Goal: Task Accomplishment & Management: Manage account settings

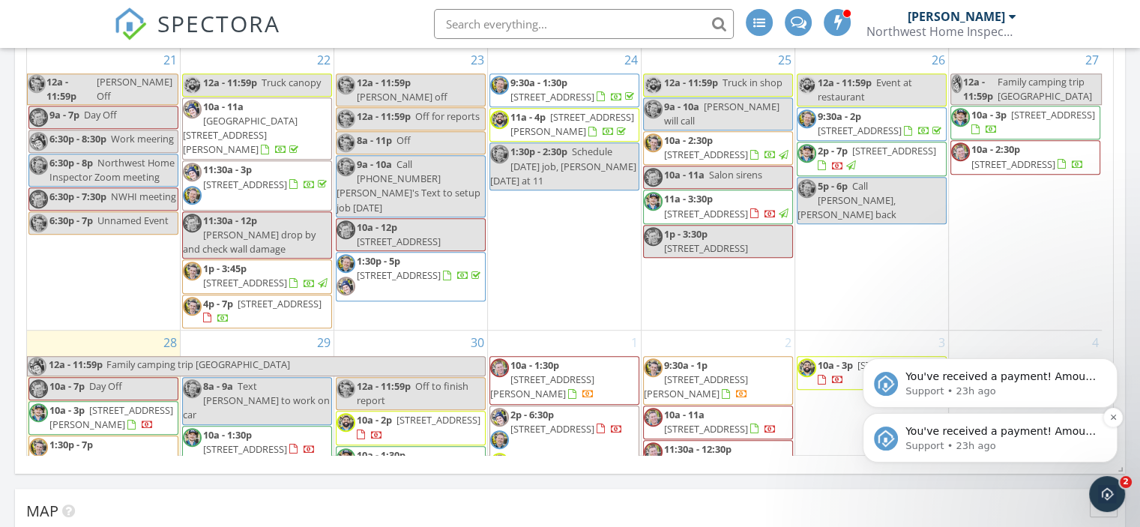
click at [1015, 445] on p "Support • 23h ago" at bounding box center [1001, 445] width 193 height 13
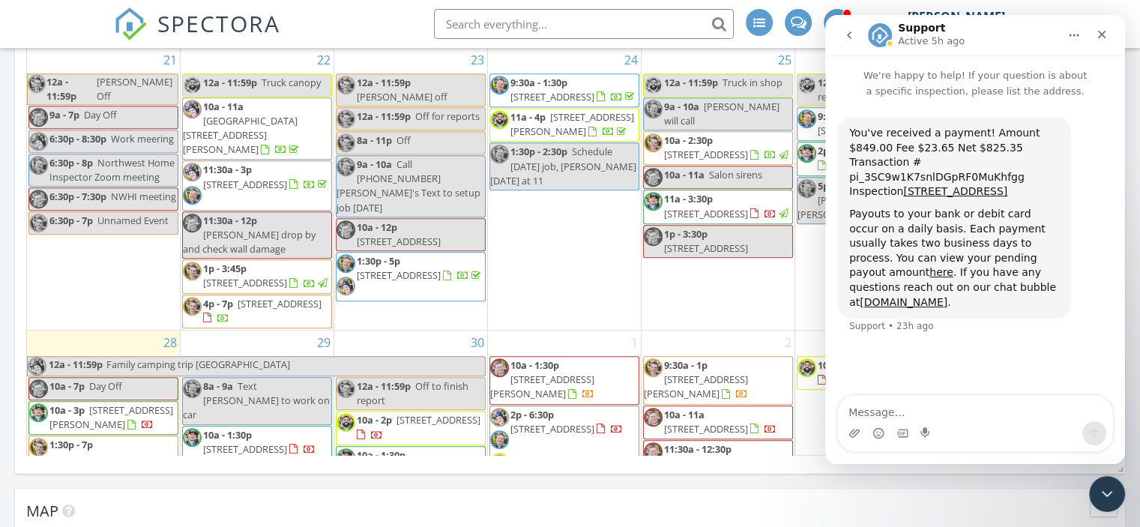
click at [849, 32] on icon "go back" at bounding box center [849, 34] width 4 height 7
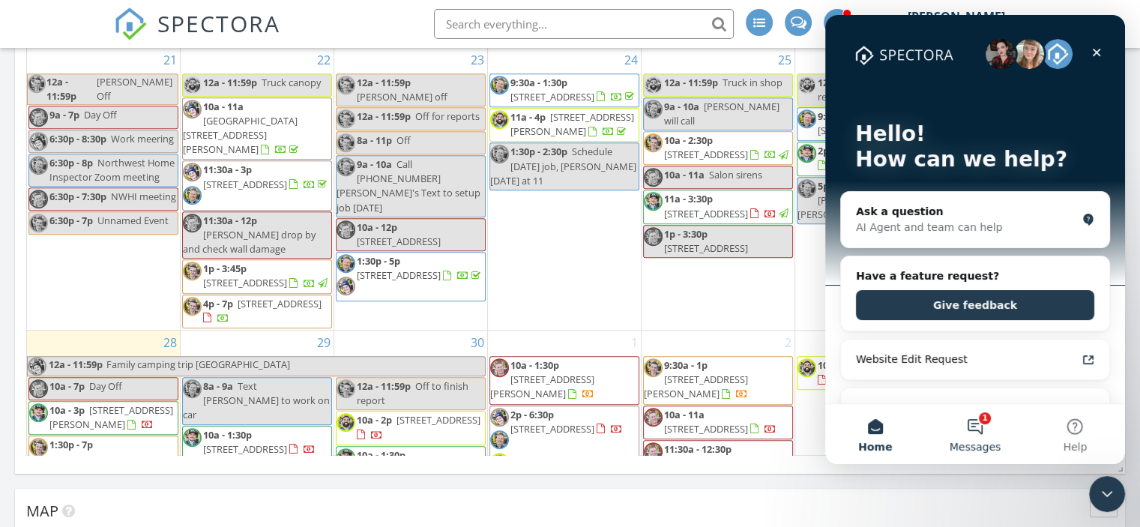
click at [980, 428] on button "1 Messages" at bounding box center [975, 434] width 100 height 60
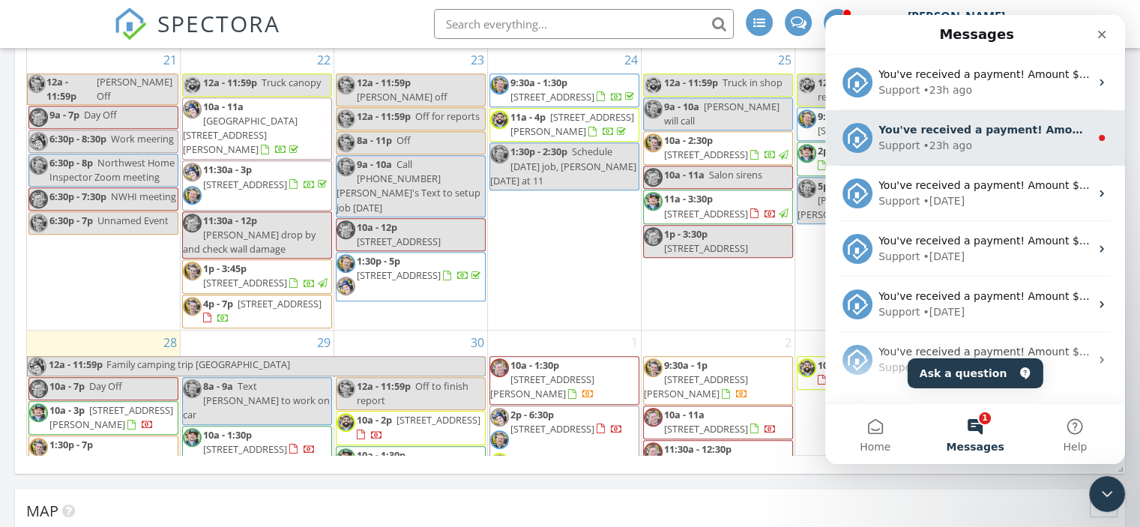
click at [951, 140] on div "• 23h ago" at bounding box center [947, 146] width 49 height 16
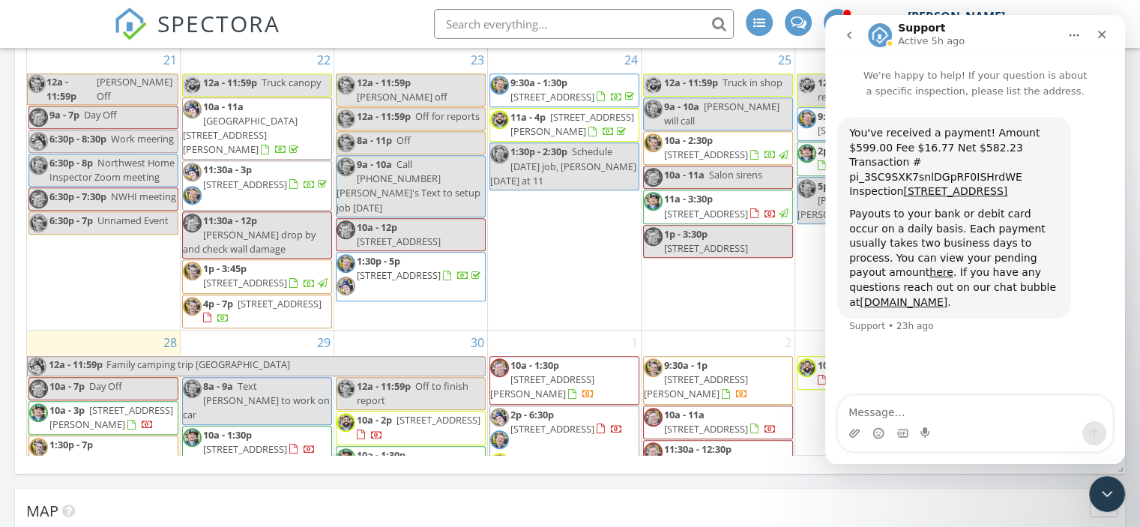
click at [847, 31] on icon "go back" at bounding box center [849, 35] width 12 height 12
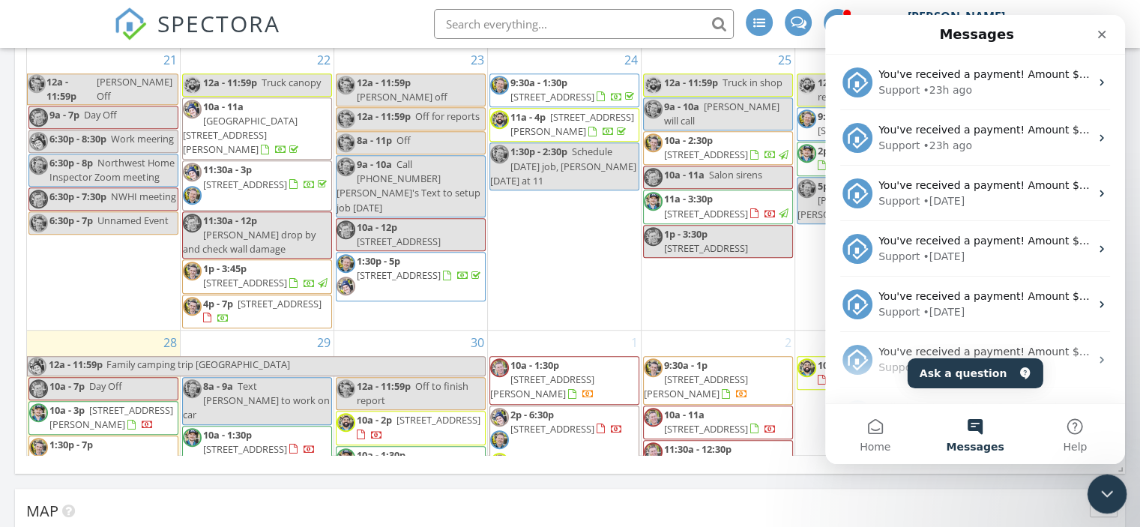
click at [1105, 488] on icon "Close Intercom Messenger" at bounding box center [1105, 492] width 18 height 18
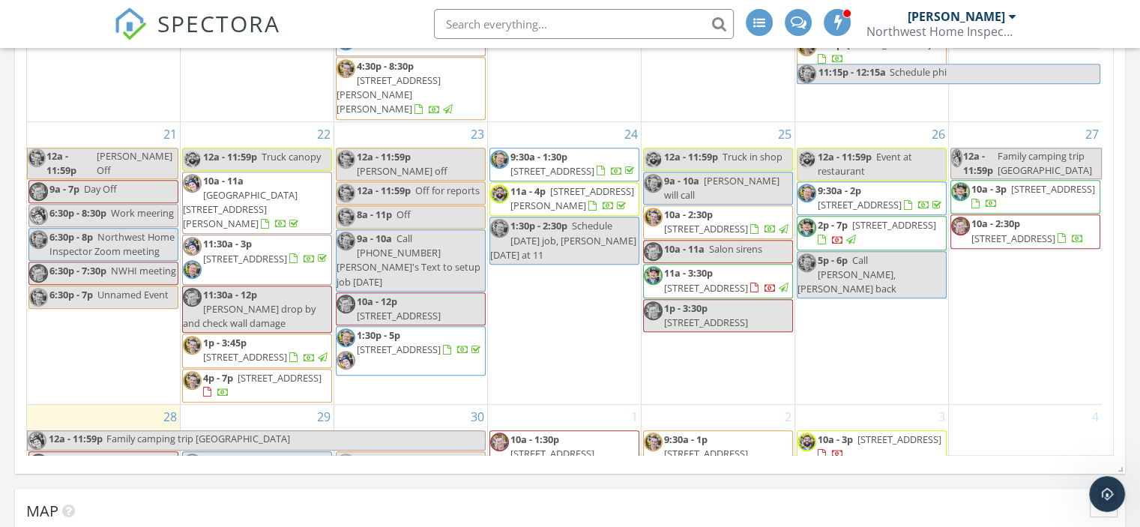
scroll to position [552, 0]
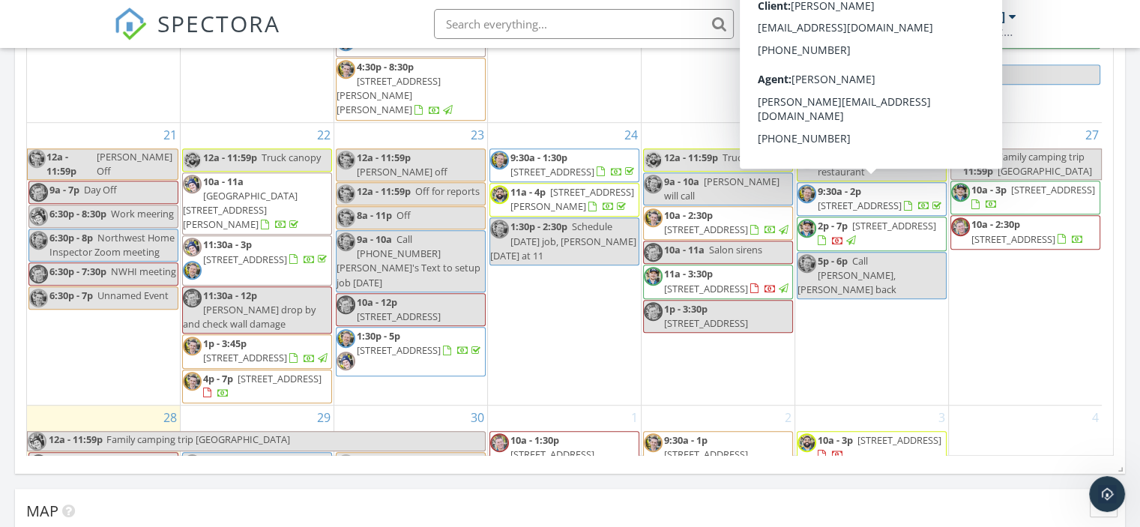
click at [858, 235] on div at bounding box center [838, 242] width 40 height 14
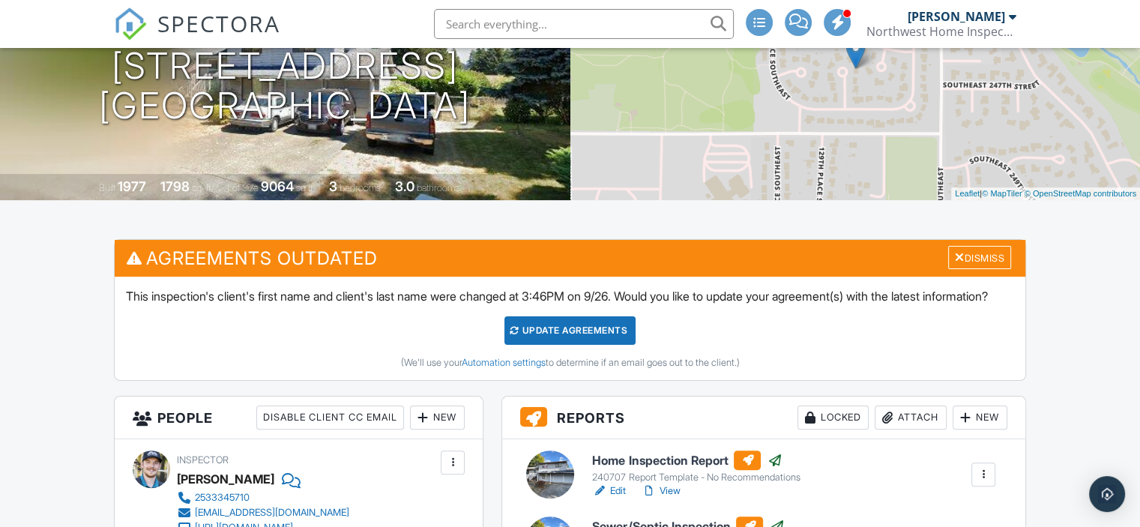
scroll to position [375, 0]
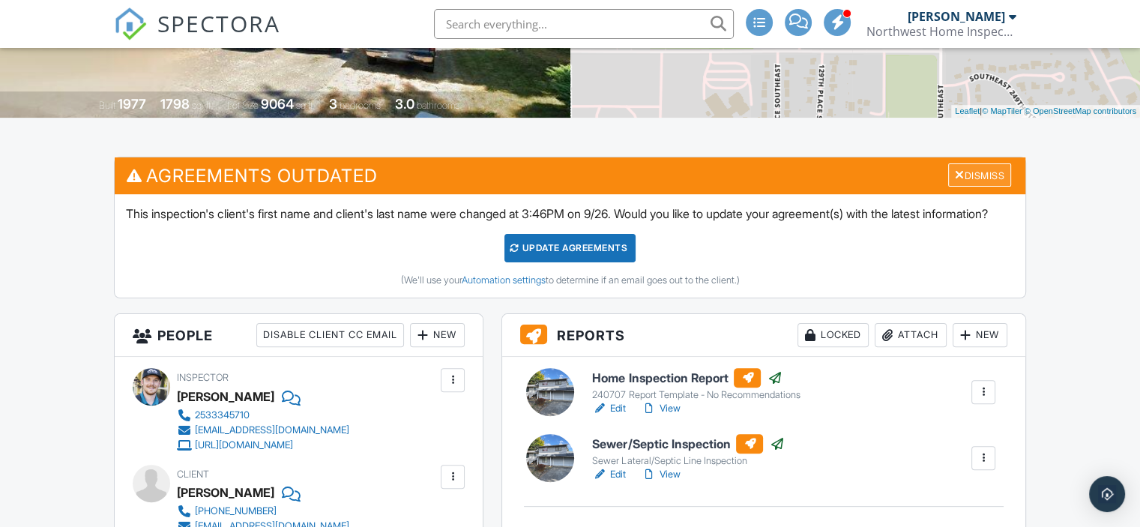
click at [986, 172] on div "Dismiss" at bounding box center [979, 174] width 63 height 23
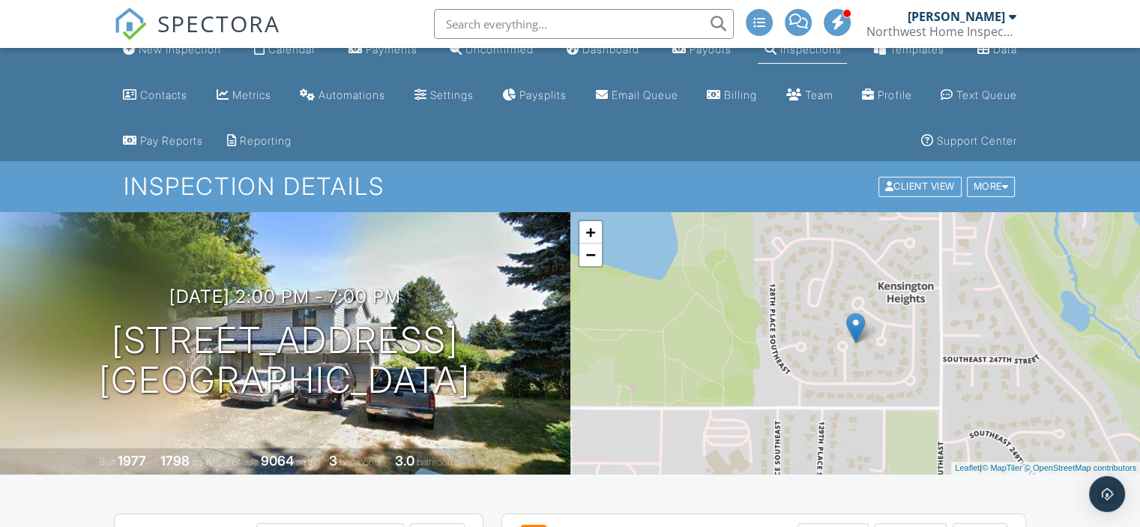
scroll to position [0, 0]
